Goal: Entertainment & Leisure: Consume media (video, audio)

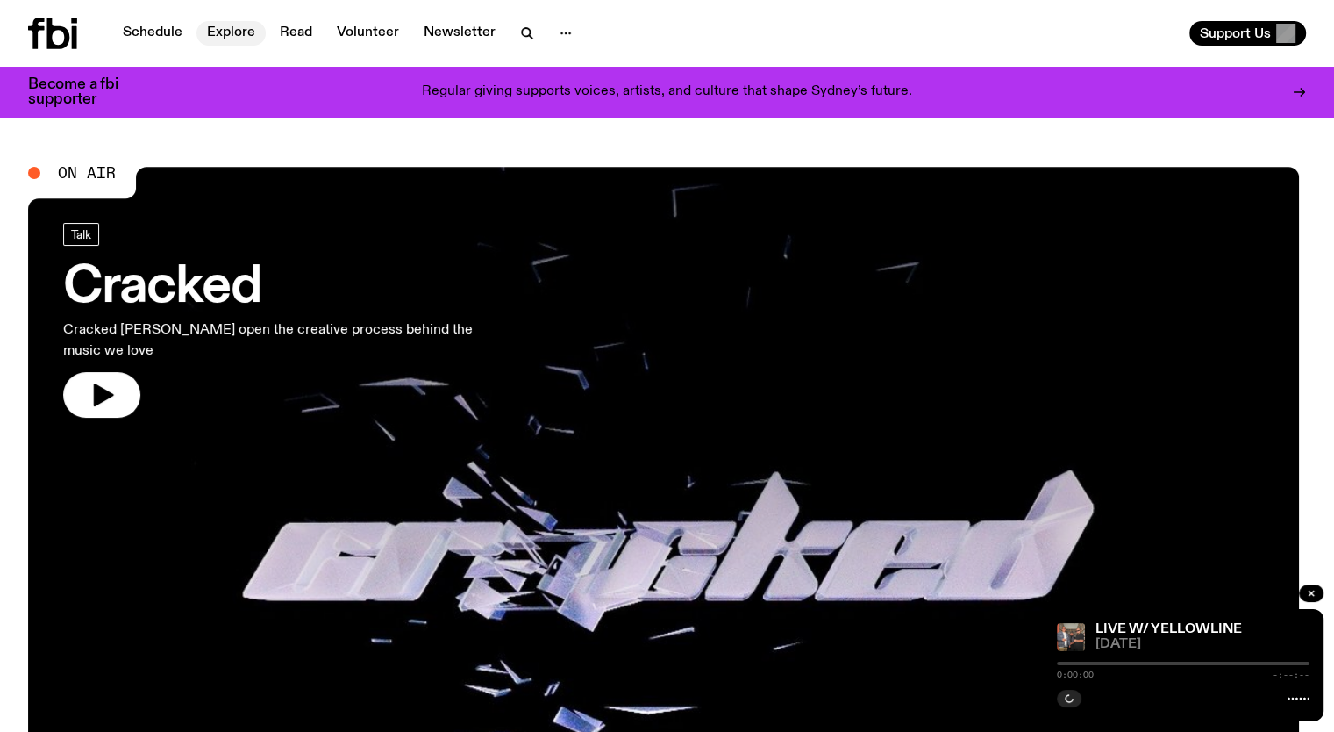
click at [229, 32] on link "Explore" at bounding box center [231, 33] width 69 height 25
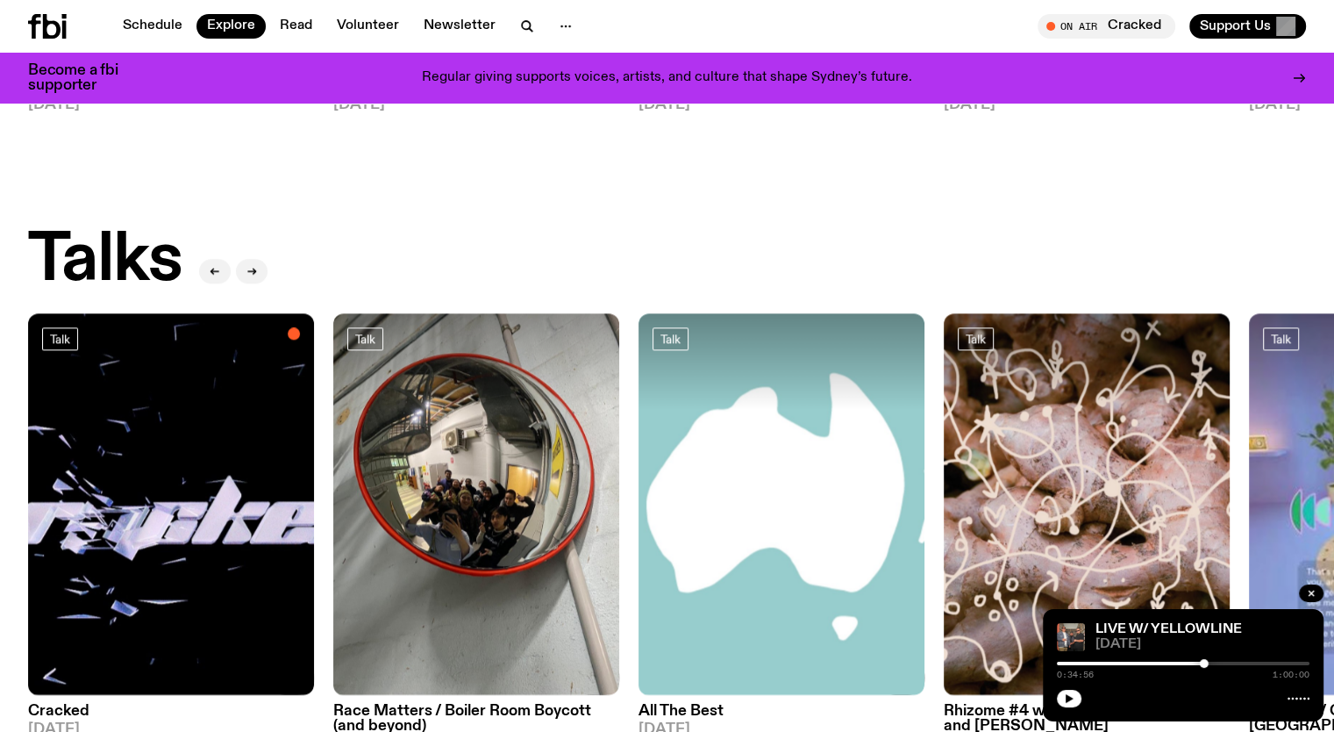
scroll to position [1773, 0]
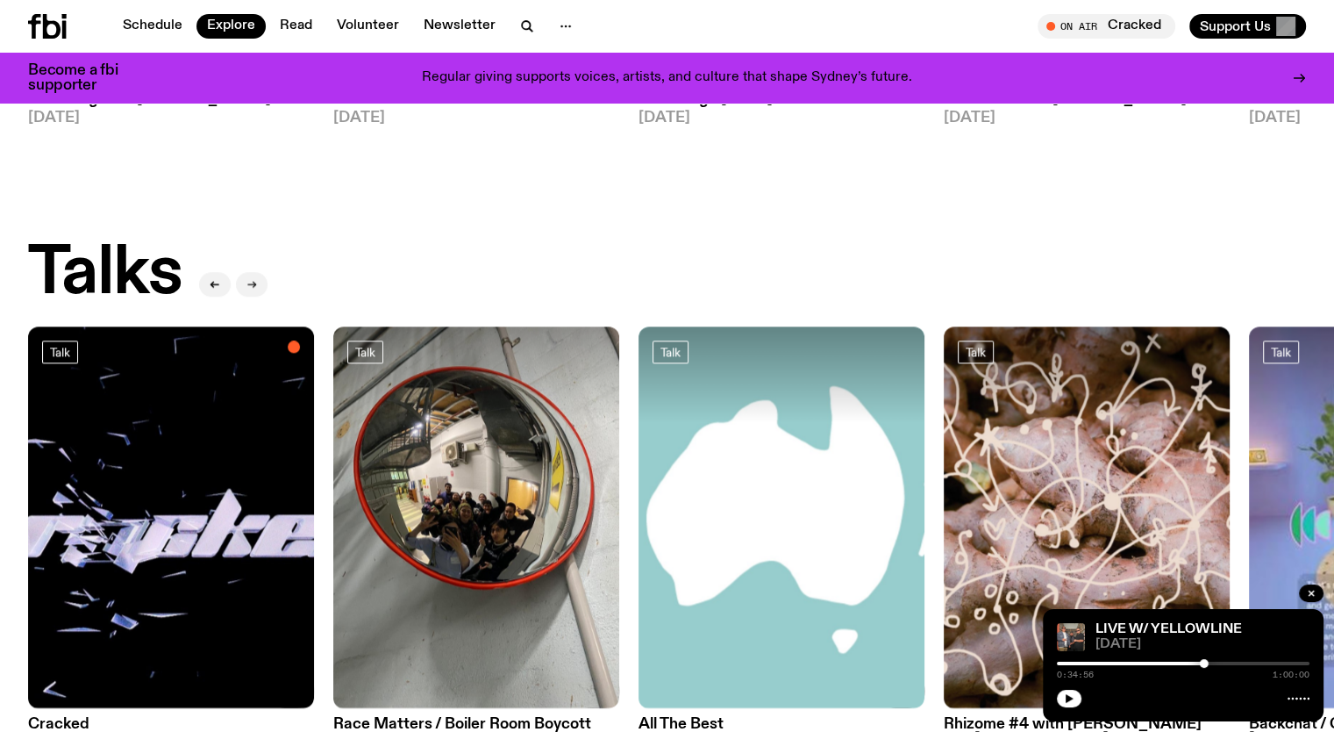
click at [256, 272] on button "button" at bounding box center [252, 284] width 32 height 25
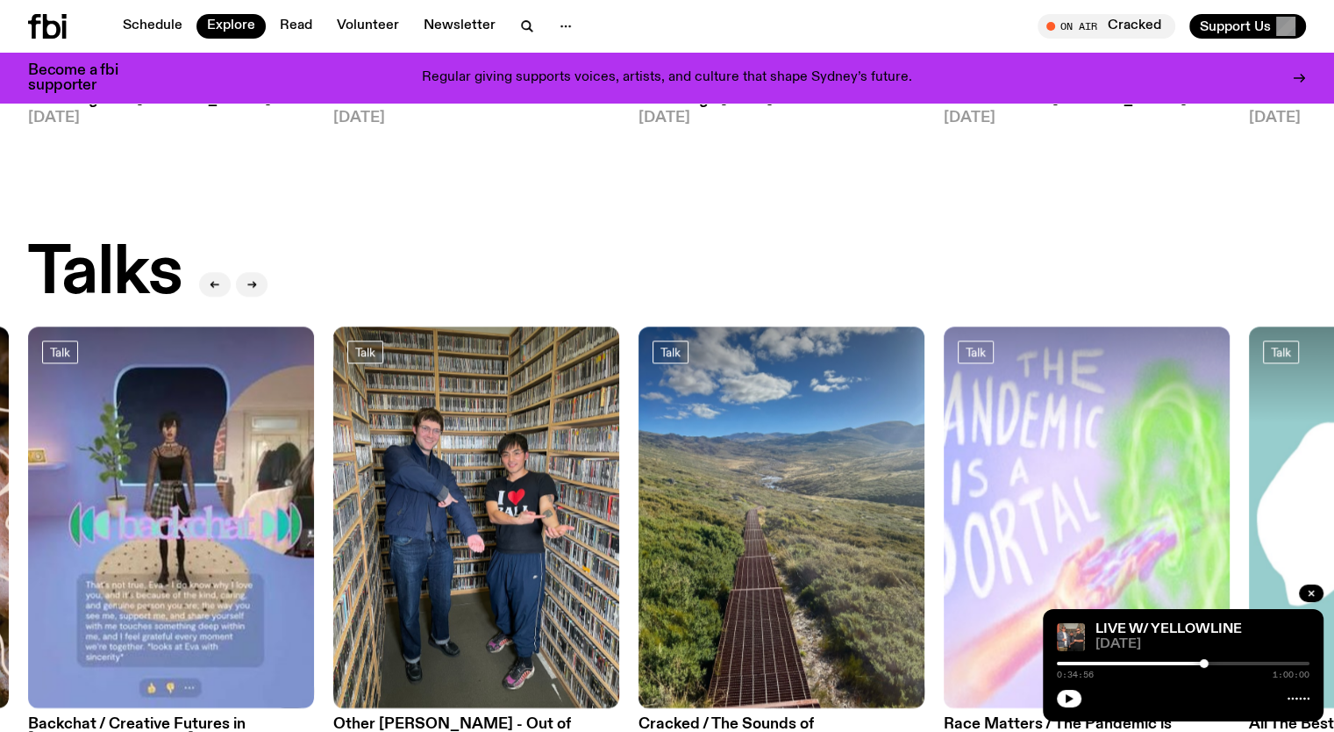
scroll to position [1831, 0]
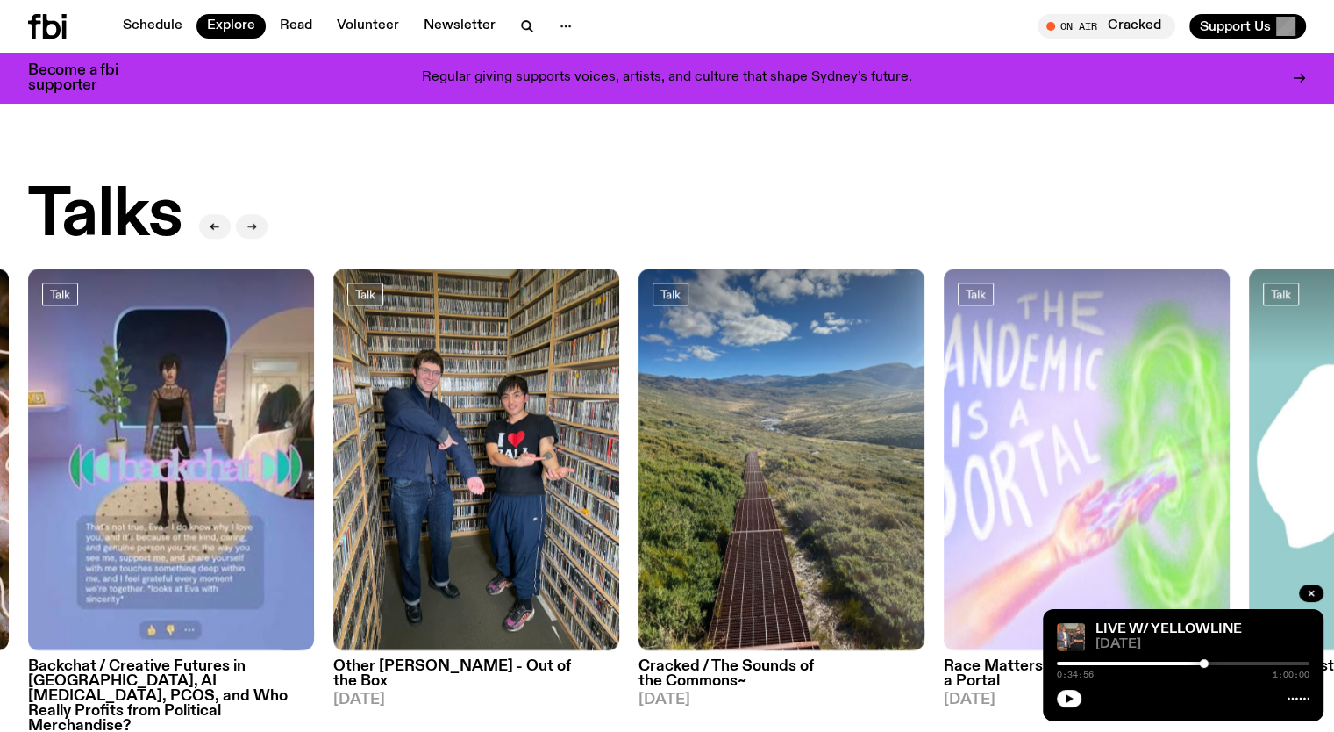
click at [245, 214] on button "button" at bounding box center [252, 226] width 32 height 25
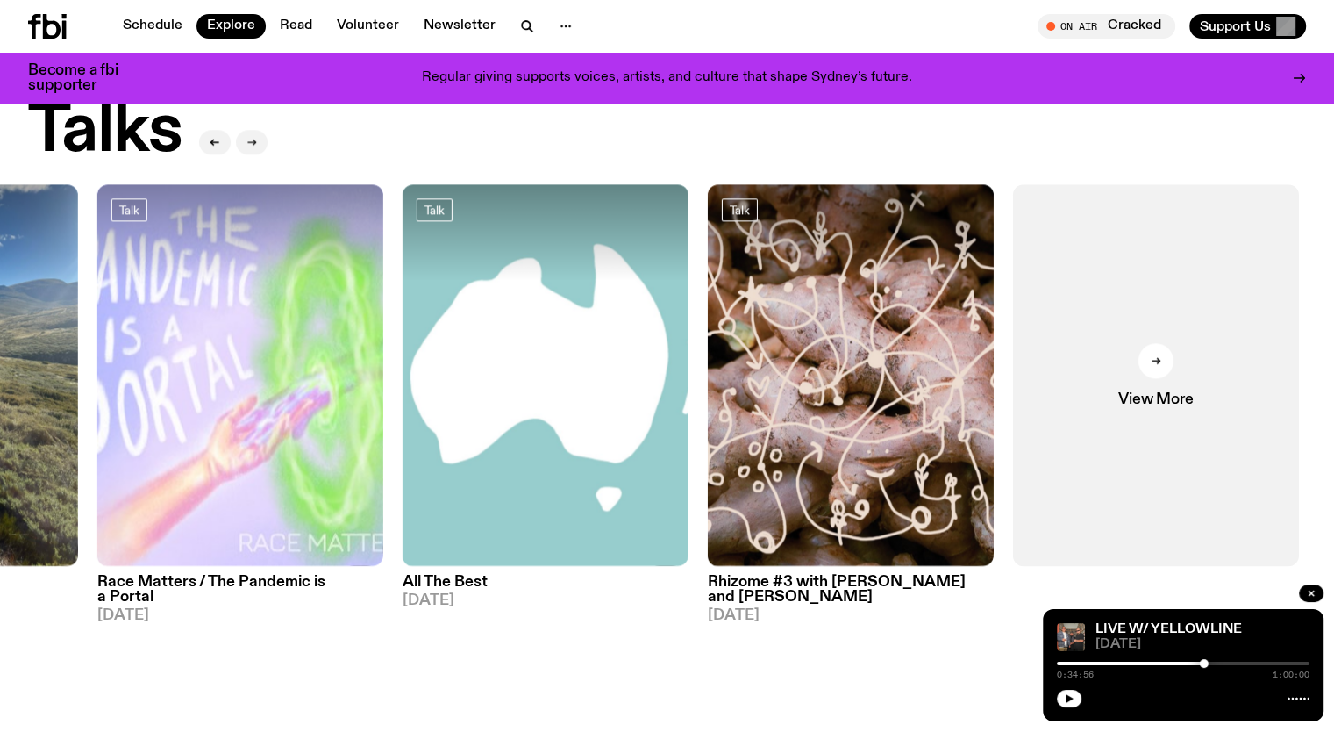
scroll to position [1807, 0]
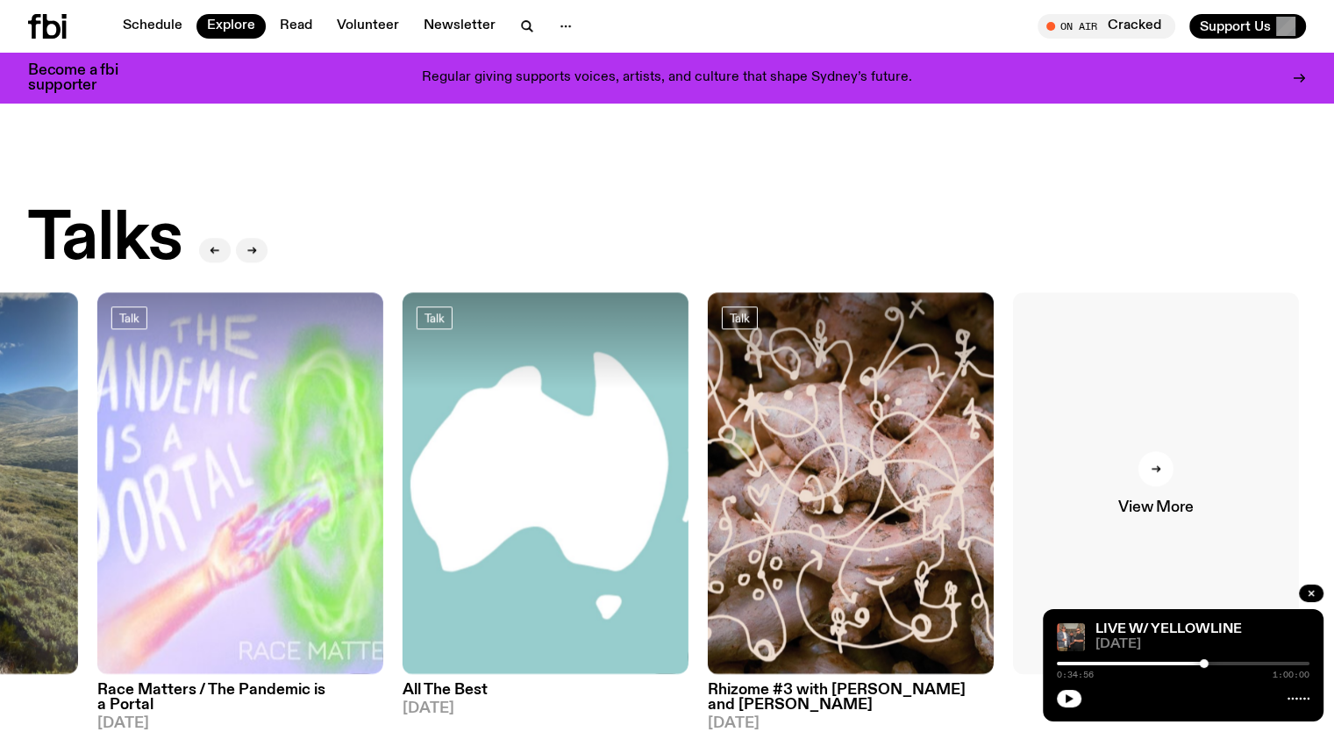
click at [1162, 463] on icon at bounding box center [1156, 468] width 11 height 11
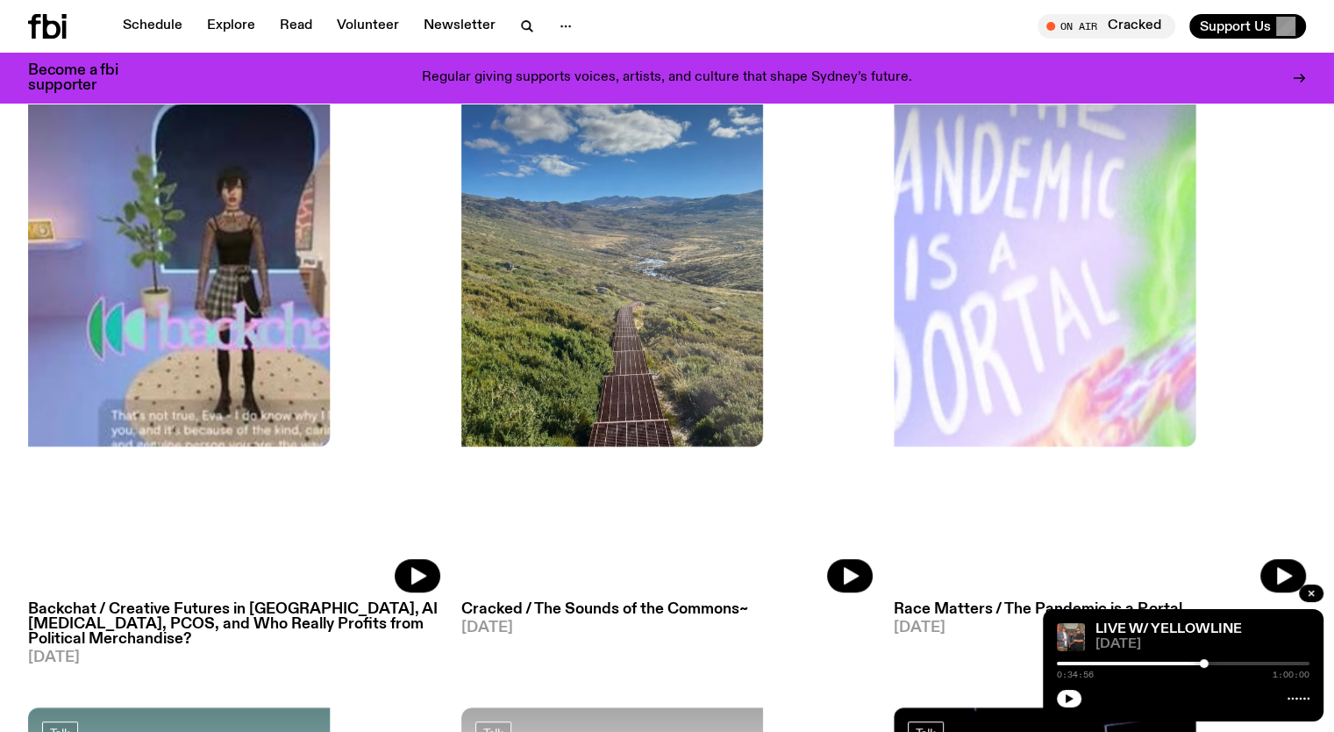
scroll to position [855, 0]
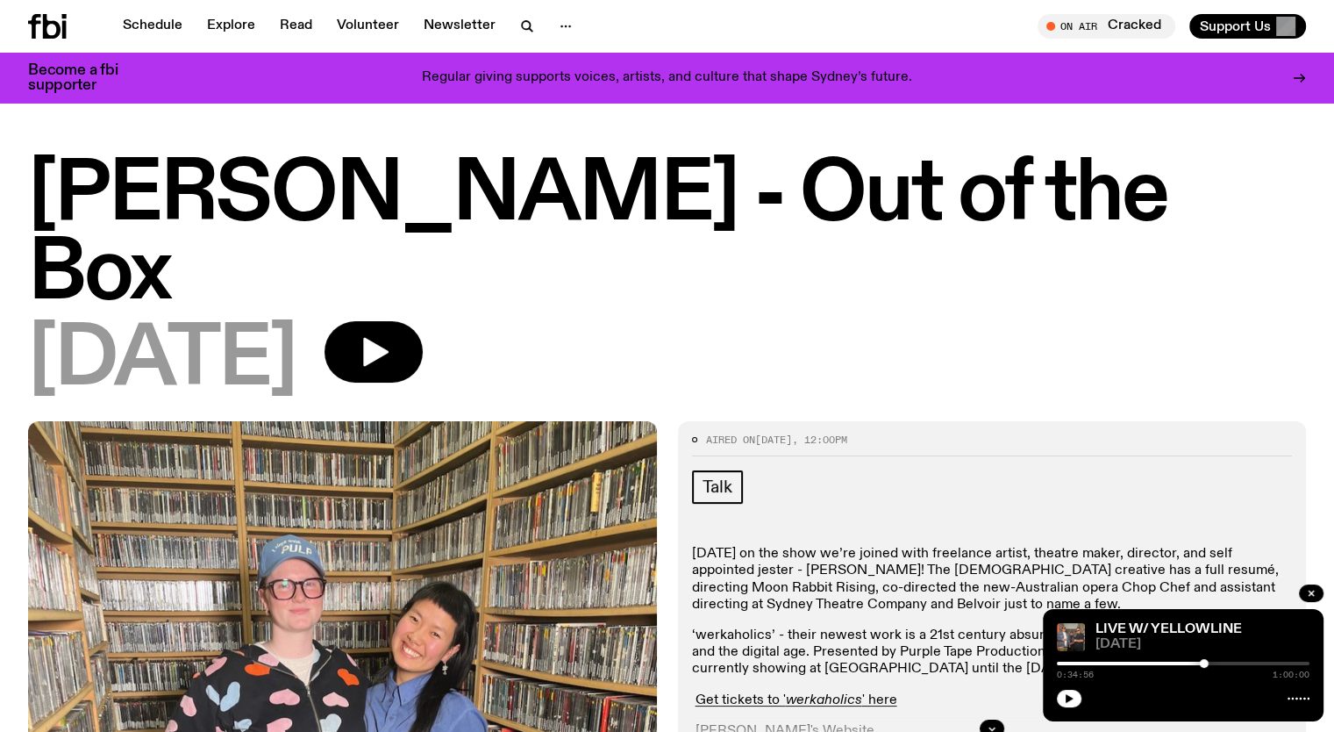
scroll to position [165, 0]
